Goal: Navigation & Orientation: Go to known website

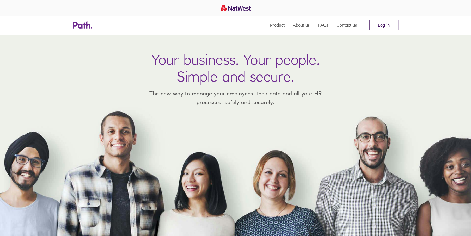
click at [380, 23] on link "Log in" at bounding box center [384, 25] width 29 height 10
click at [383, 26] on link "Log in" at bounding box center [384, 25] width 29 height 10
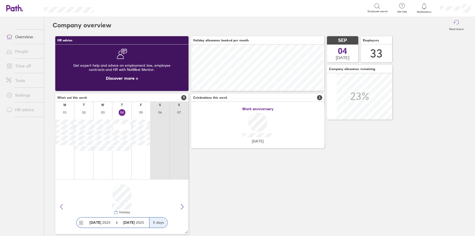
scroll to position [46, 133]
